Goal: Task Accomplishment & Management: Complete application form

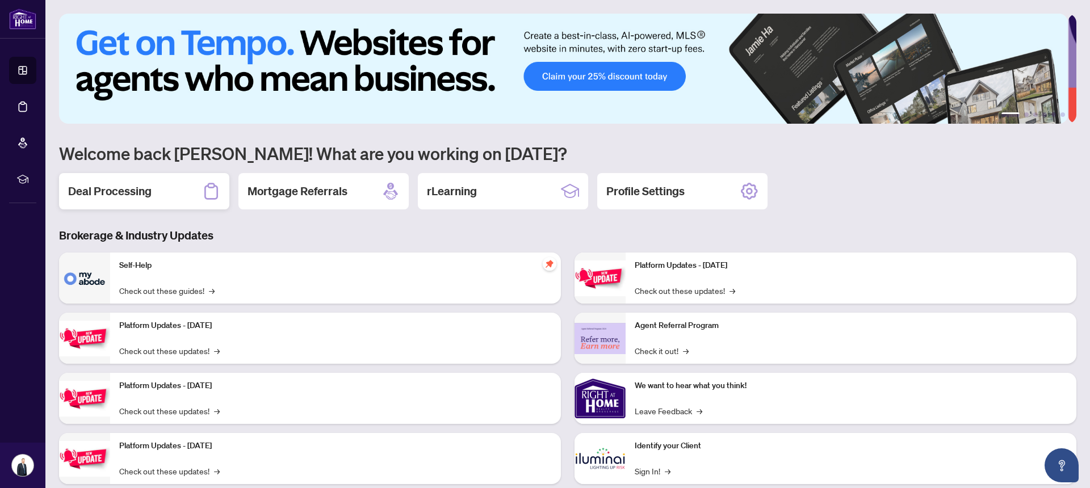
click at [131, 193] on h2 "Deal Processing" at bounding box center [109, 191] width 83 height 16
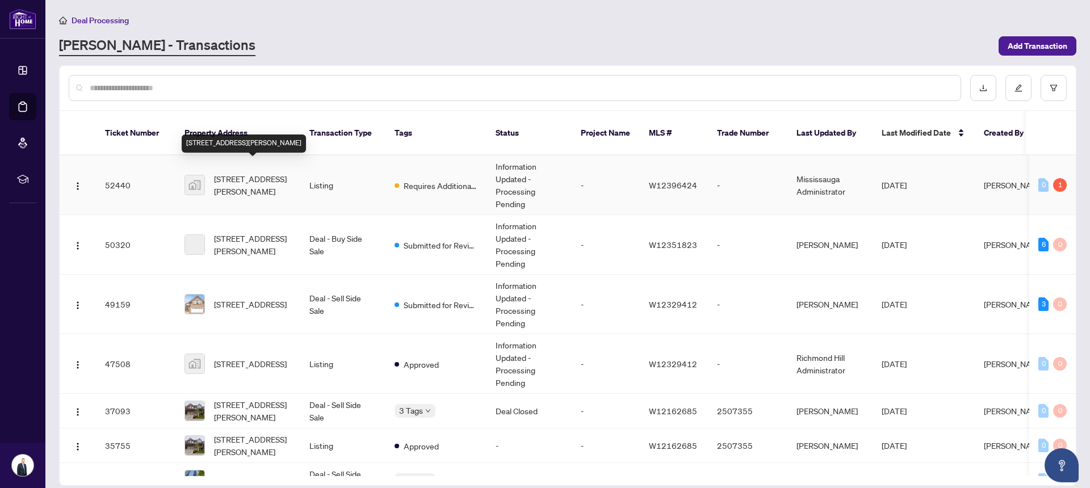
click at [241, 173] on span "[STREET_ADDRESS][PERSON_NAME]" at bounding box center [252, 185] width 77 height 25
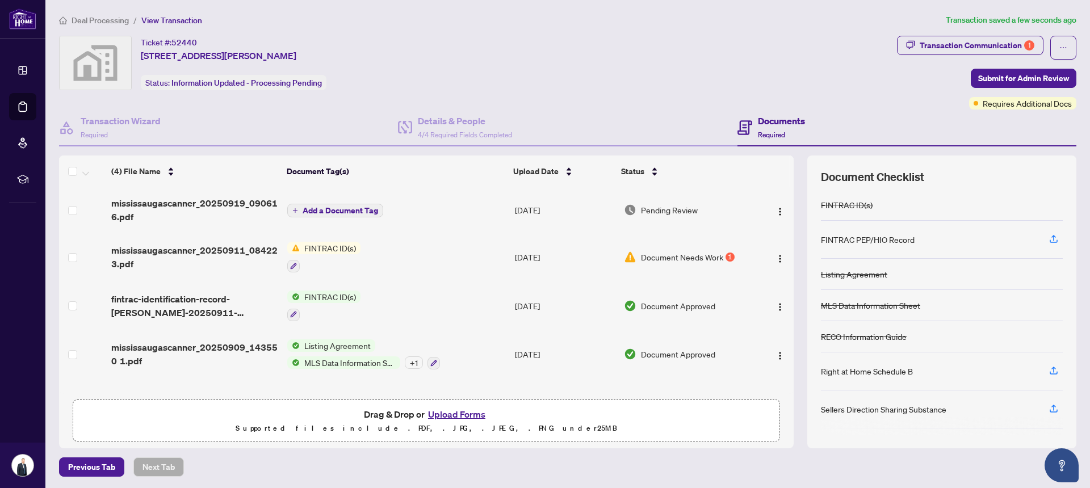
click at [320, 210] on span "Add a Document Tag" at bounding box center [341, 211] width 76 height 8
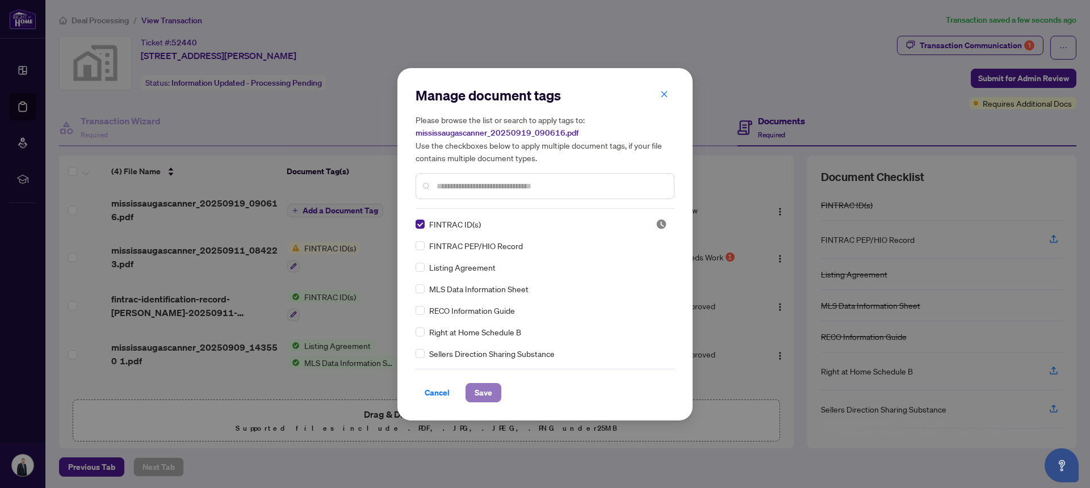
click at [480, 394] on span "Save" at bounding box center [484, 393] width 18 height 18
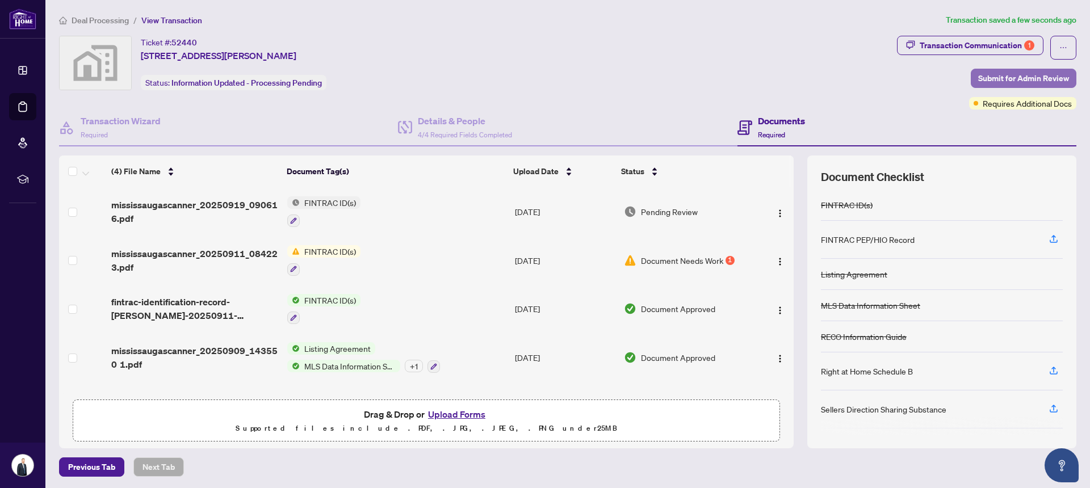
click at [1001, 77] on span "Submit for Admin Review" at bounding box center [1023, 78] width 91 height 18
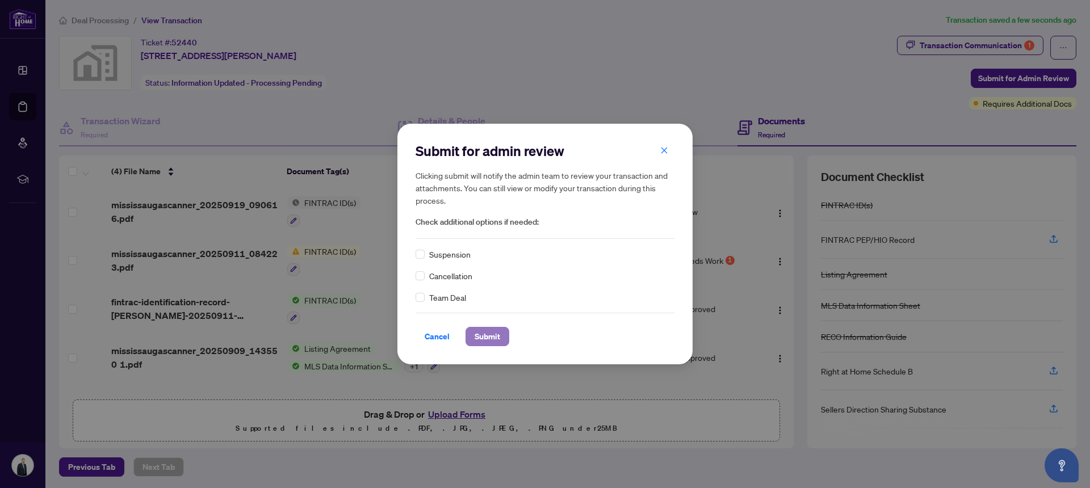
click at [479, 334] on span "Submit" at bounding box center [488, 337] width 26 height 18
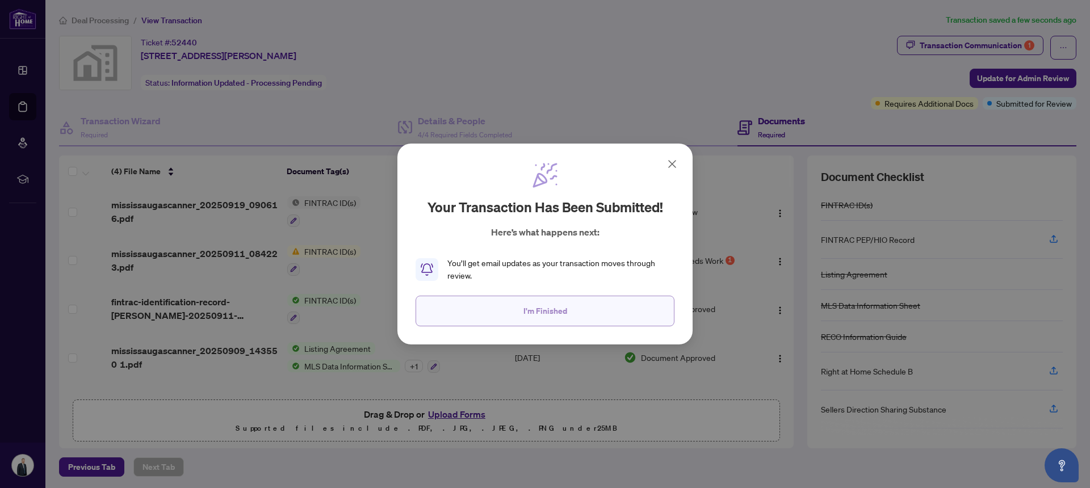
click at [546, 312] on span "I'm Finished" at bounding box center [546, 311] width 44 height 18
